Goal: Information Seeking & Learning: Check status

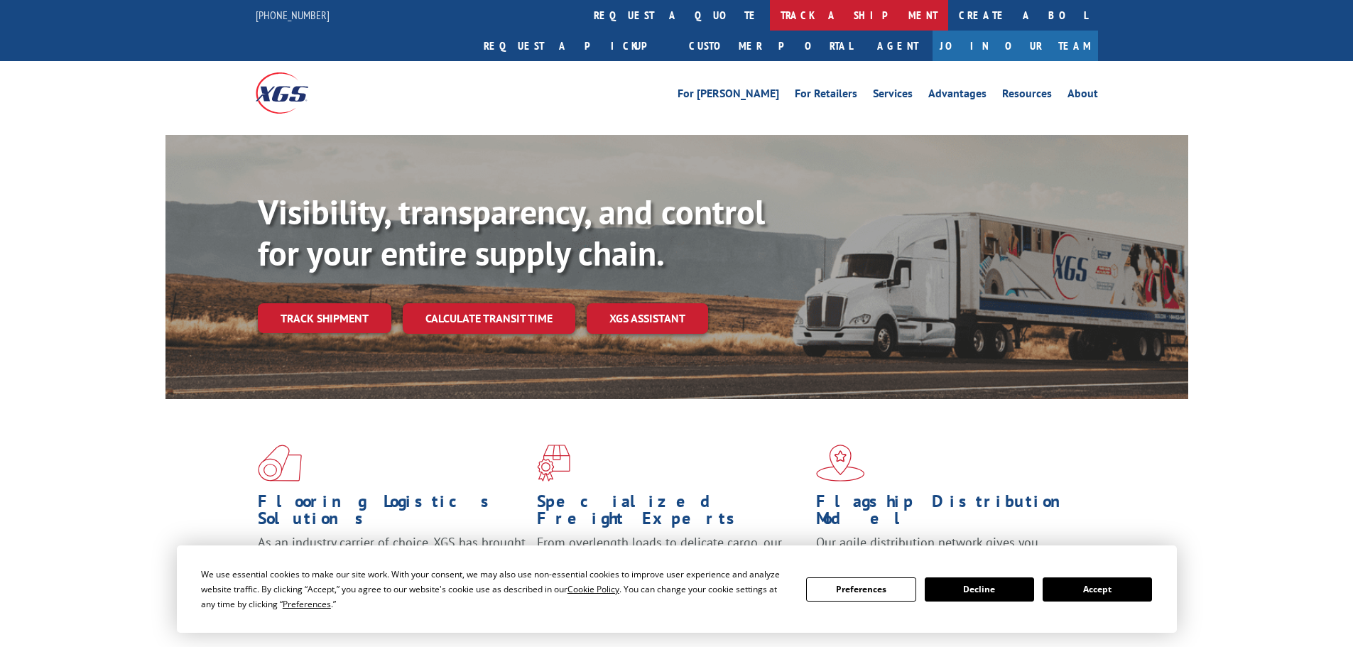
click at [770, 19] on link "track a shipment" at bounding box center [859, 15] width 178 height 31
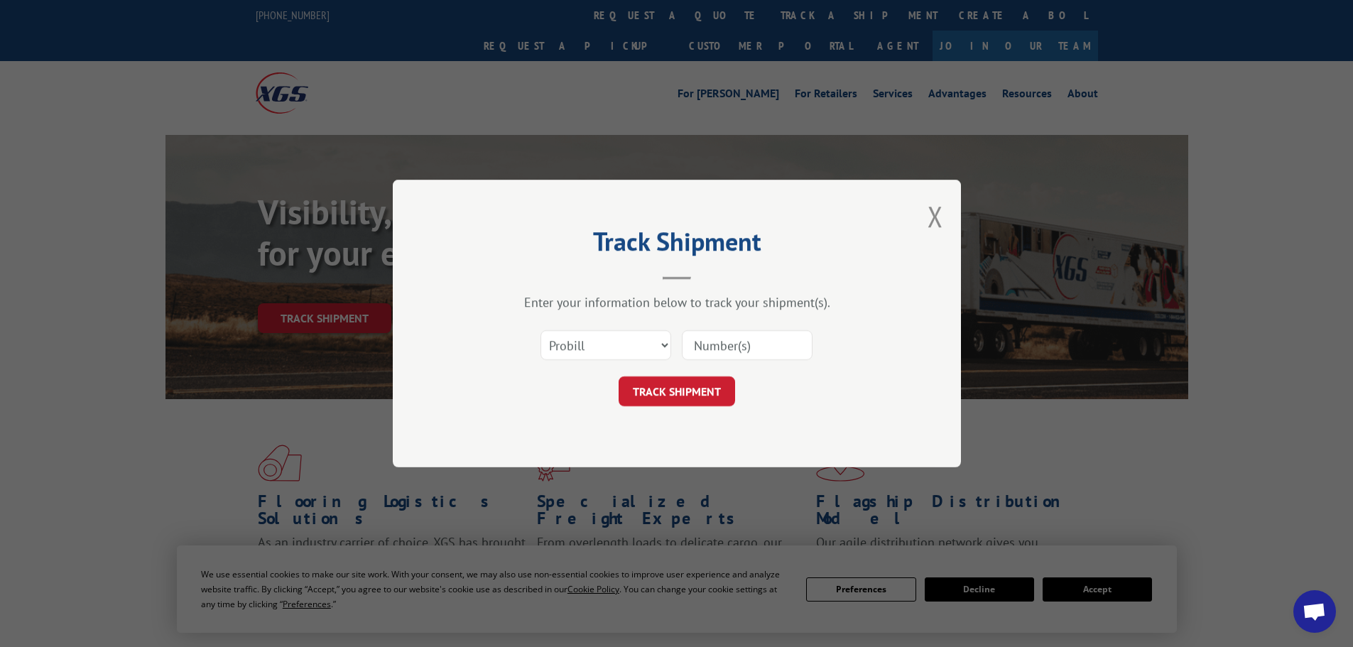
click at [735, 346] on input at bounding box center [747, 345] width 131 height 30
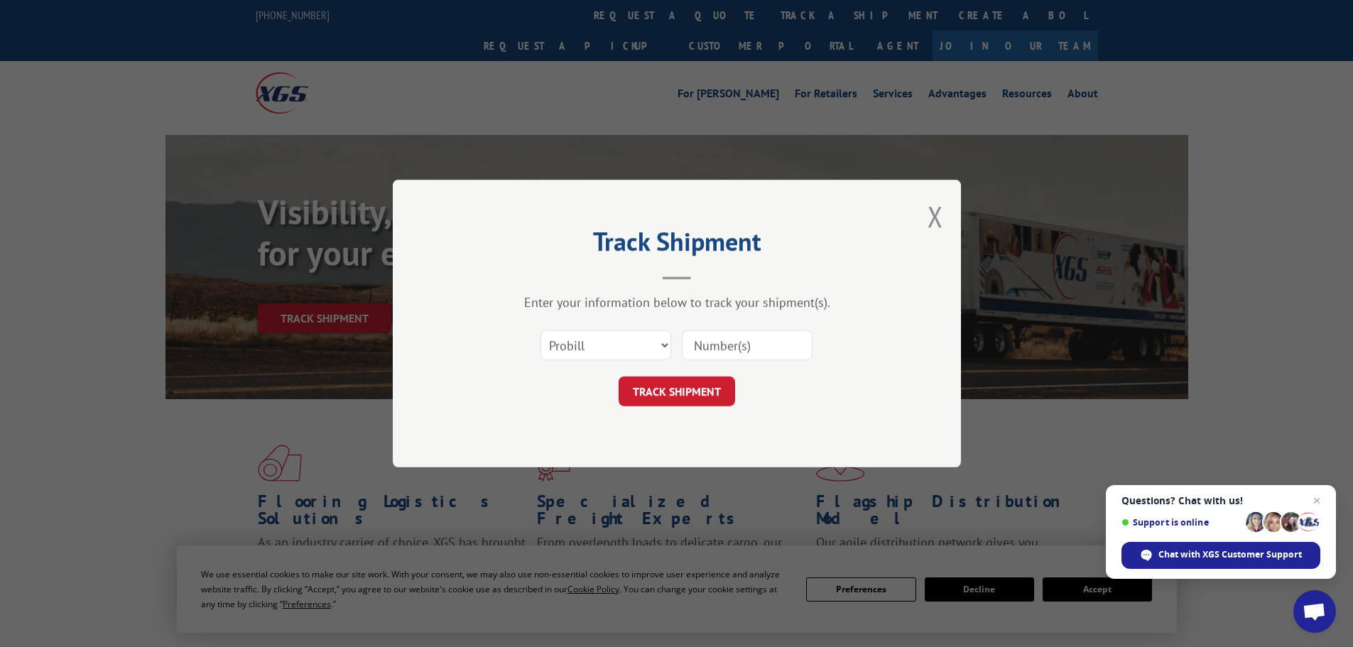
paste input "5522263"
type input "5522263"
click at [639, 345] on select "Select category... Probill BOL PO" at bounding box center [605, 345] width 131 height 30
select select "bol"
click at [540, 330] on select "Select category... Probill BOL PO" at bounding box center [605, 345] width 131 height 30
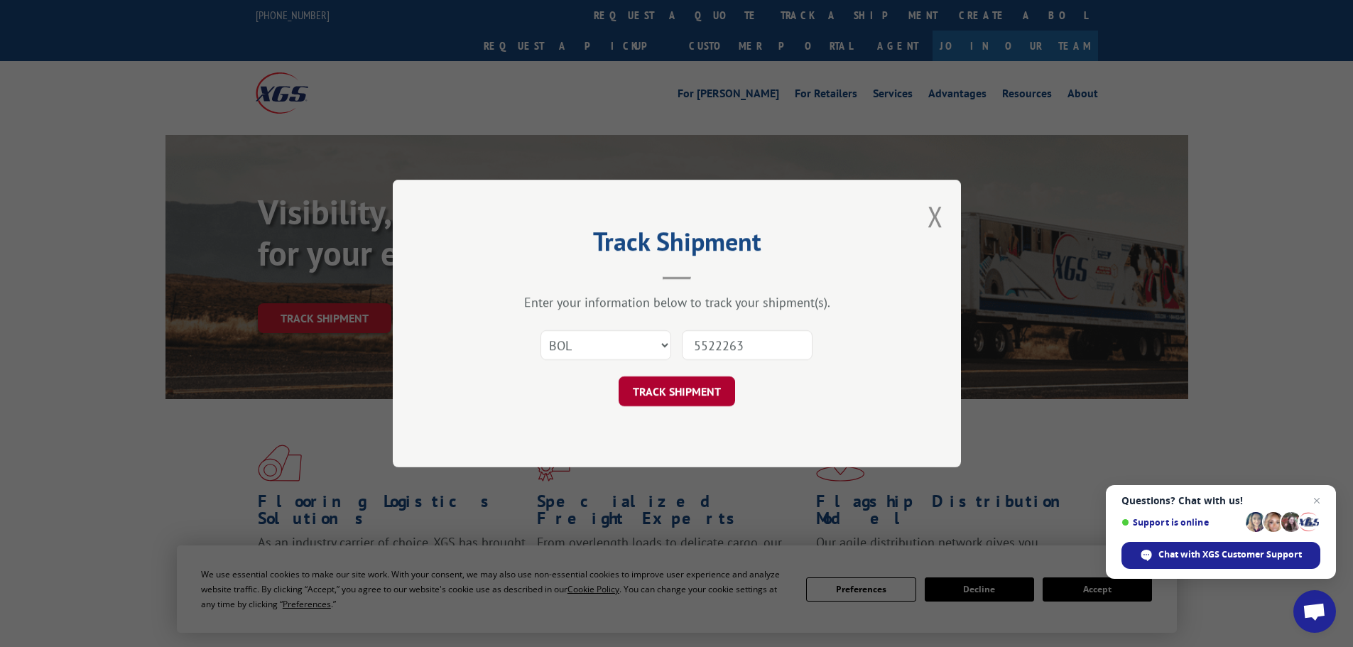
click at [651, 391] on button "TRACK SHIPMENT" at bounding box center [677, 391] width 116 height 30
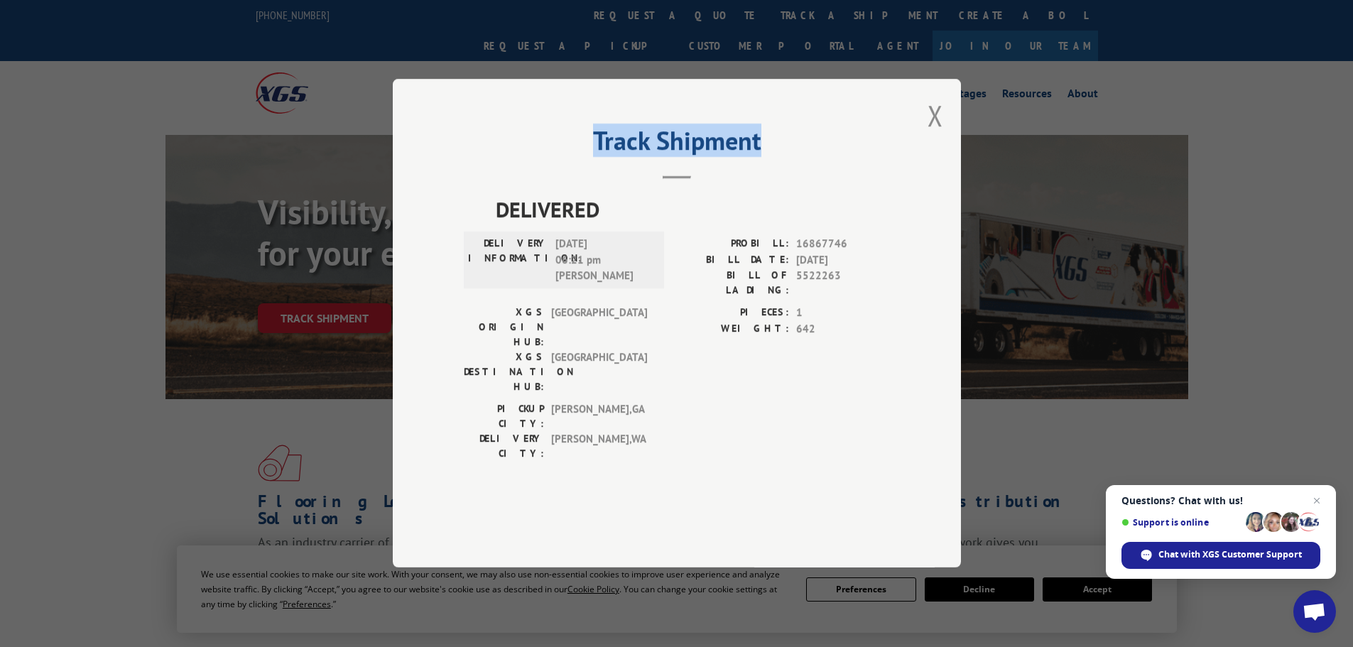
drag, startPoint x: 943, startPoint y: 115, endPoint x: 893, endPoint y: 115, distance: 50.4
click at [940, 115] on div "Track Shipment DELIVERED DELIVERY INFORMATION: [DATE] 06:21 pm [PERSON_NAME]: 1…" at bounding box center [677, 323] width 568 height 489
click at [946, 114] on div "Track Shipment DELIVERED DELIVERY INFORMATION: [DATE] 06:21 pm [PERSON_NAME]: 1…" at bounding box center [677, 323] width 568 height 489
click at [936, 117] on button "Close modal" at bounding box center [936, 116] width 16 height 38
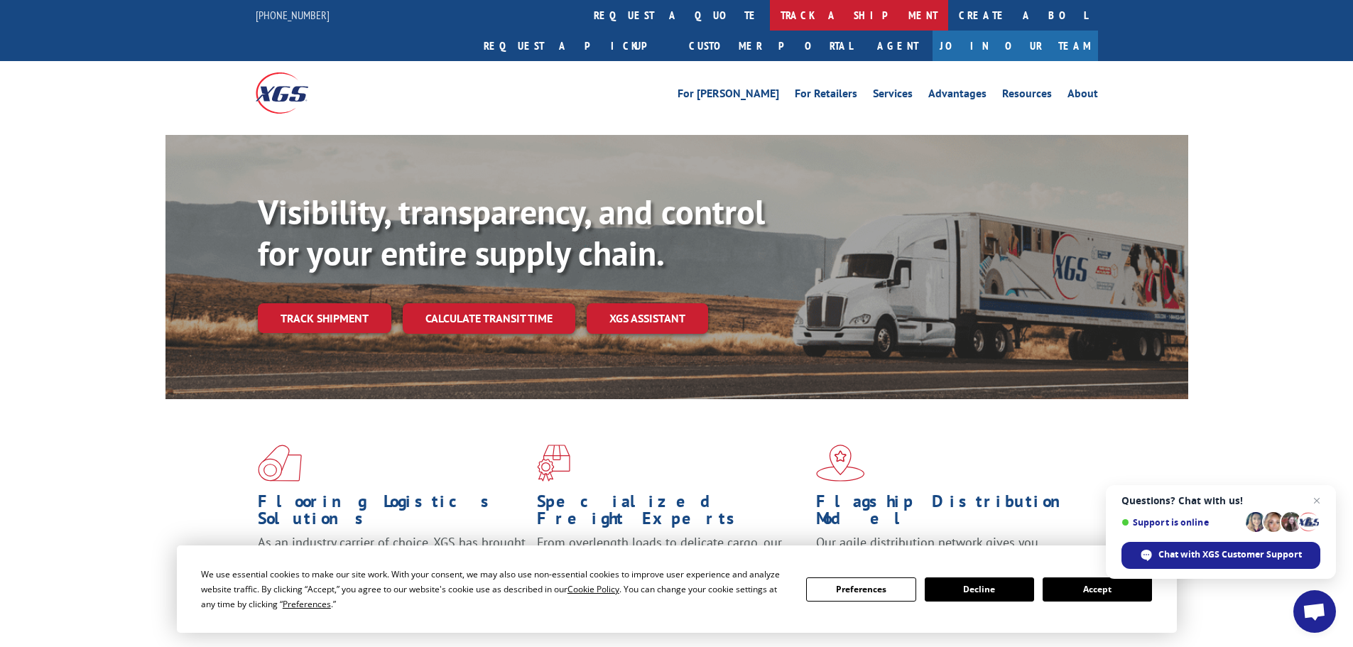
click at [770, 16] on link "track a shipment" at bounding box center [859, 15] width 178 height 31
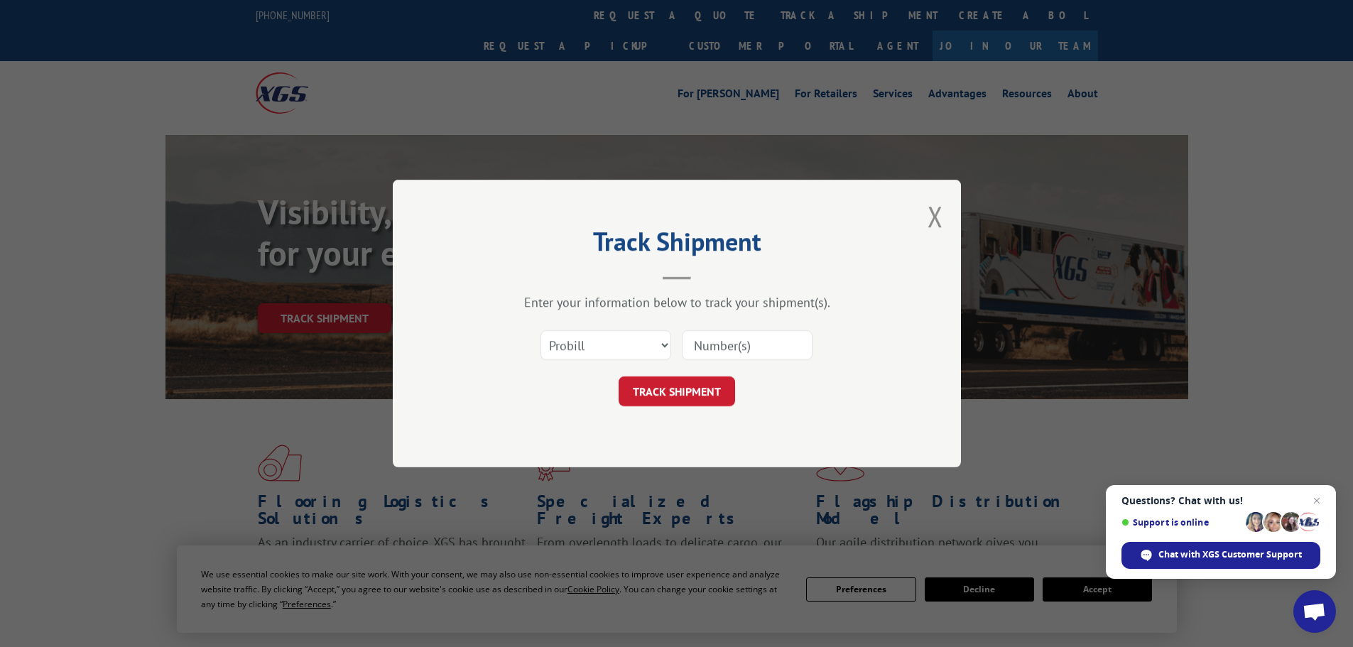
click at [716, 348] on input at bounding box center [747, 345] width 131 height 30
paste input "5522263"
type input "5522263"
click at [625, 342] on select "Select category... Probill BOL PO" at bounding box center [605, 345] width 131 height 30
select select "bol"
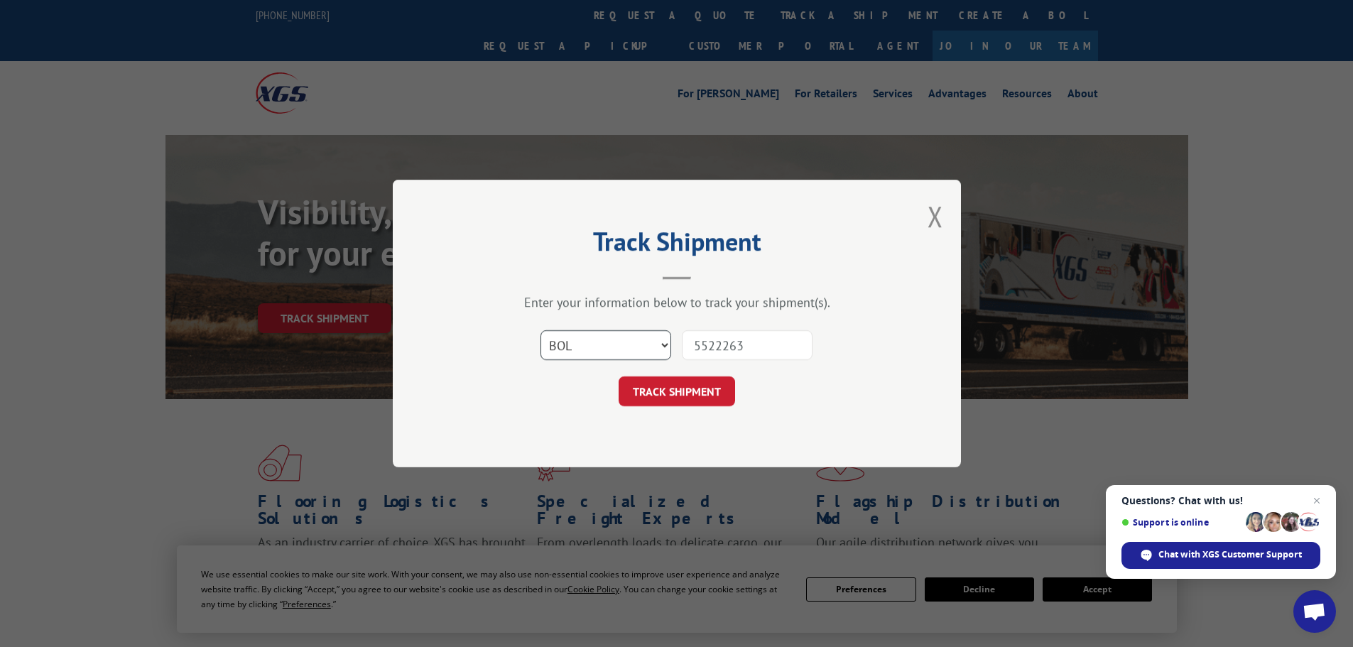
click at [540, 330] on select "Select category... Probill BOL PO" at bounding box center [605, 345] width 131 height 30
click at [681, 408] on div "Track Shipment Enter your information below to track your shipment(s). Select c…" at bounding box center [677, 324] width 568 height 288
click at [683, 395] on button "TRACK SHIPMENT" at bounding box center [677, 391] width 116 height 30
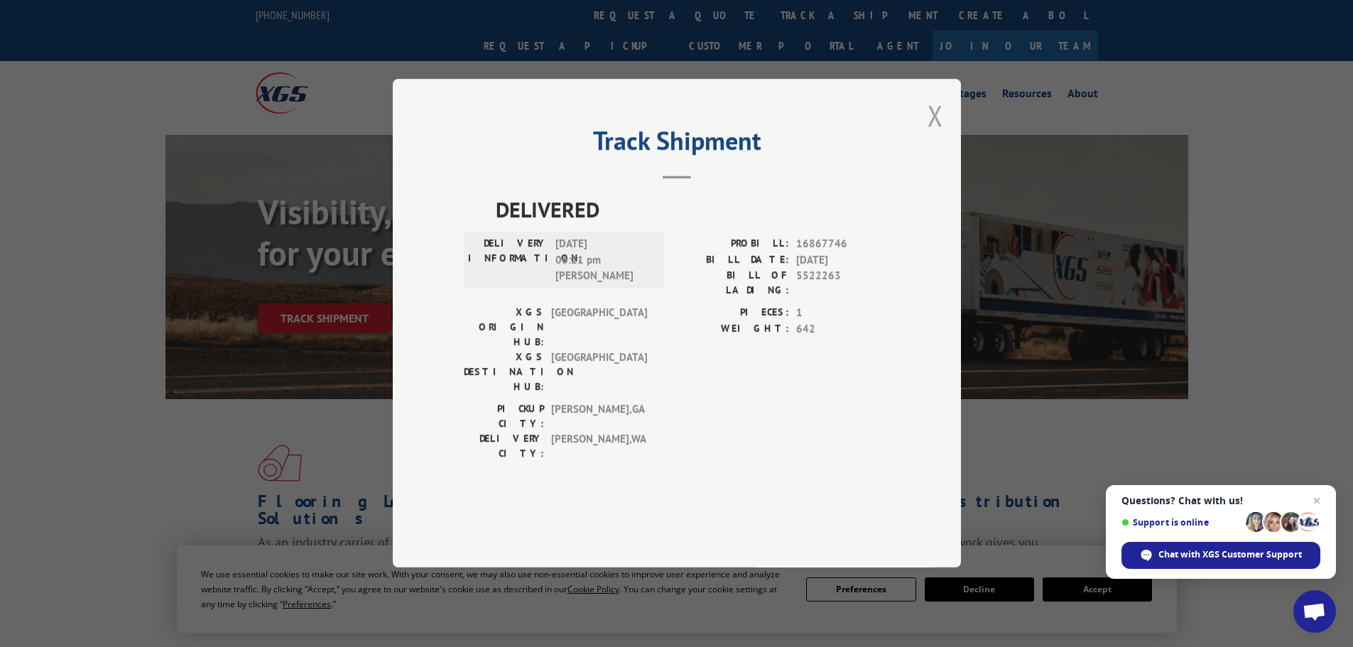
click at [934, 110] on button "Close modal" at bounding box center [936, 116] width 16 height 38
